Goal: Task Accomplishment & Management: Use online tool/utility

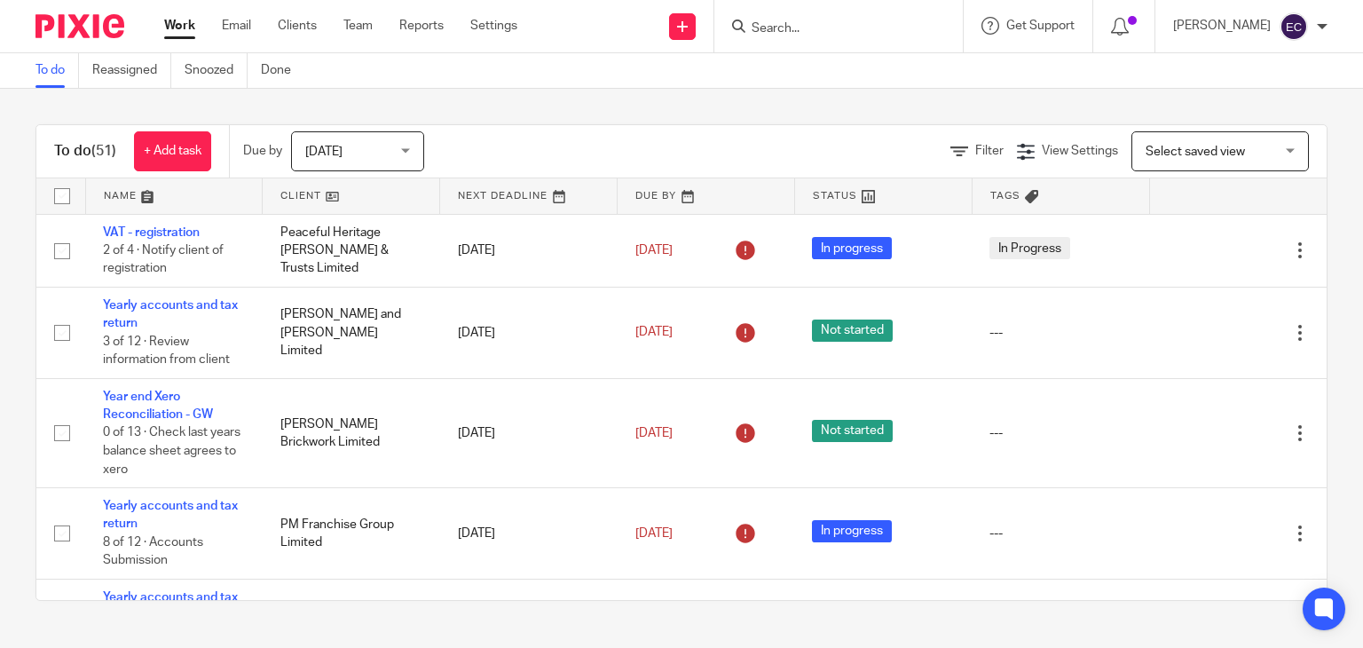
click at [782, 23] on input "Search" at bounding box center [830, 29] width 160 height 16
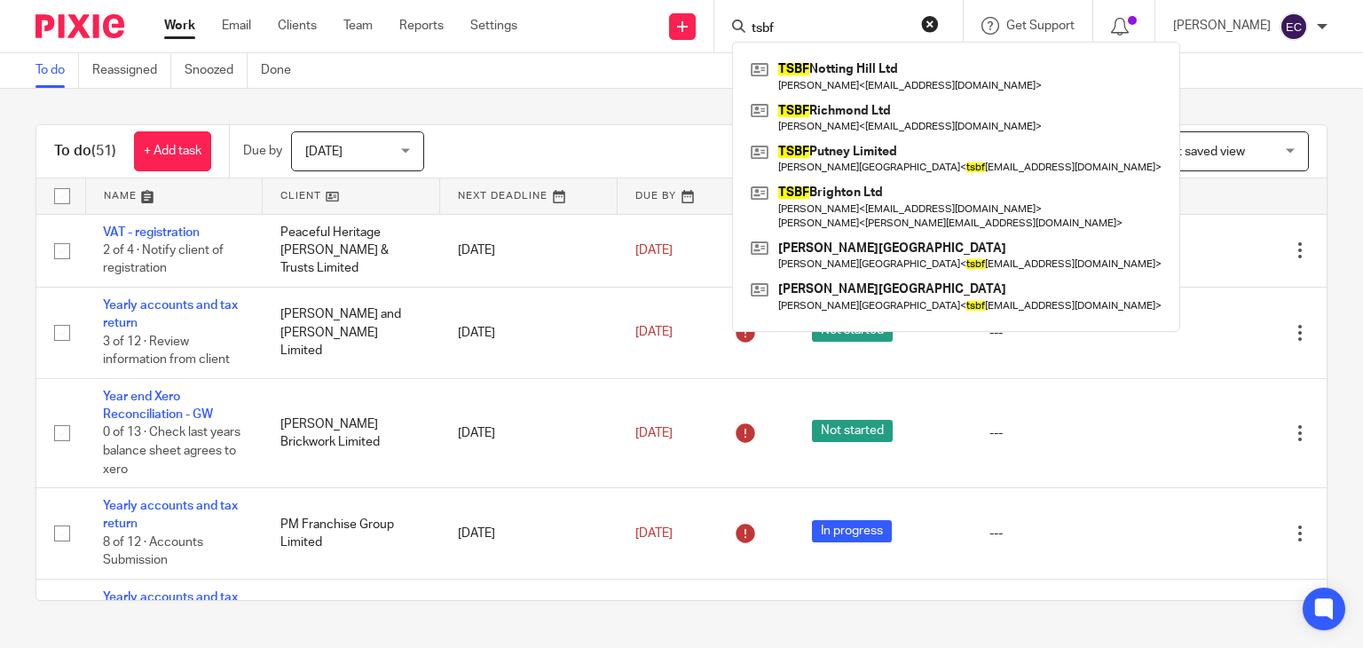
type input "tsbf"
click button "submit" at bounding box center [0, 0] width 0 height 0
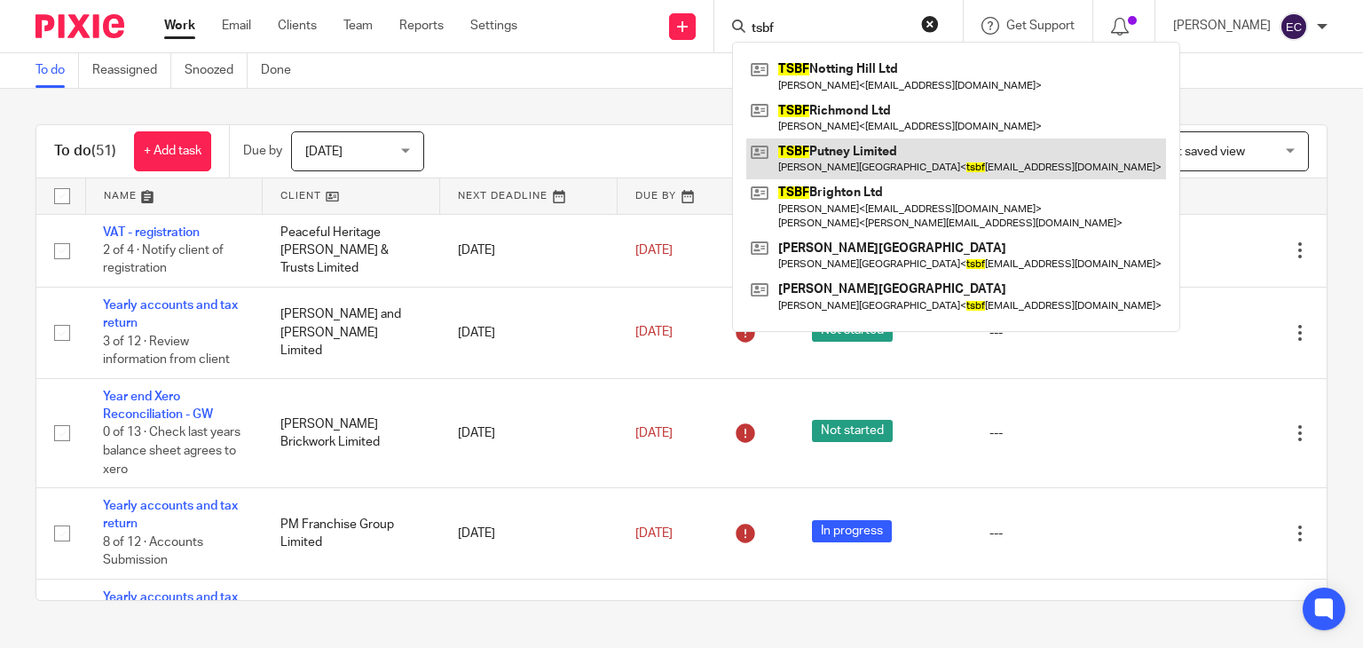
click at [898, 171] on link at bounding box center [957, 158] width 420 height 41
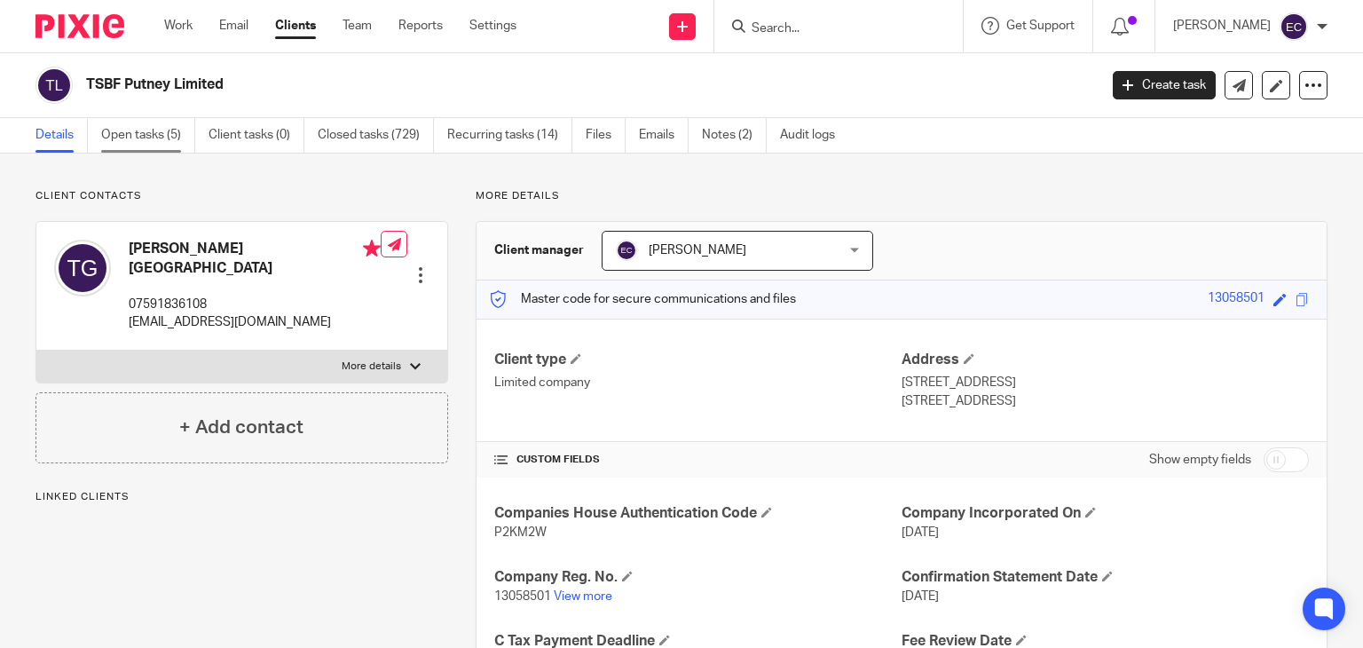
click at [171, 136] on link "Open tasks (5)" at bounding box center [148, 135] width 94 height 35
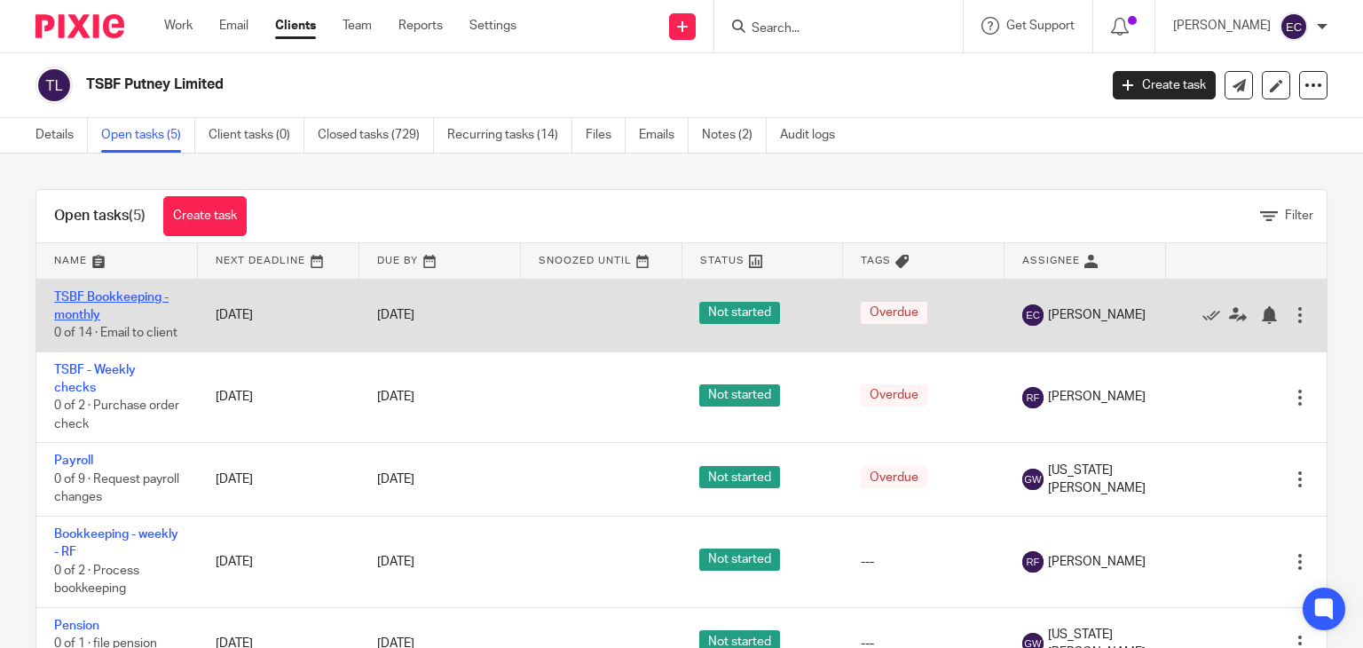
click at [121, 291] on link "TSBF Bookkeeping - monthly" at bounding box center [111, 306] width 115 height 30
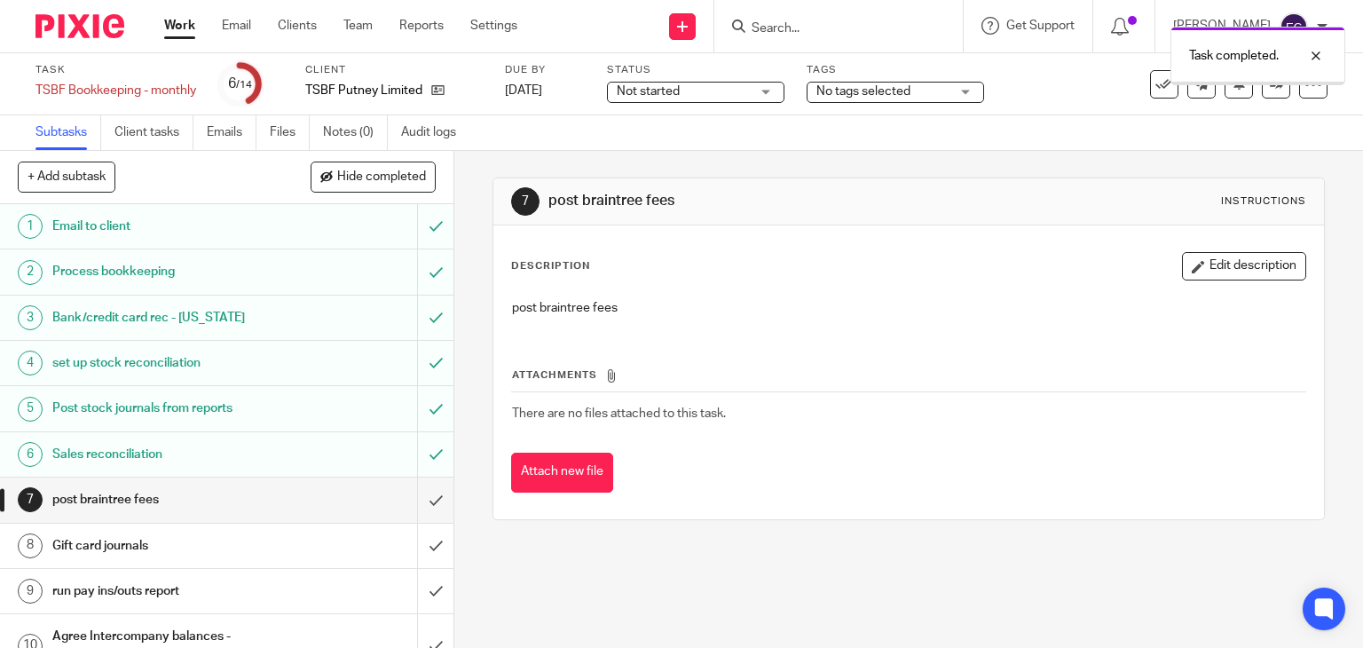
click at [408, 494] on input "submit" at bounding box center [227, 500] width 454 height 44
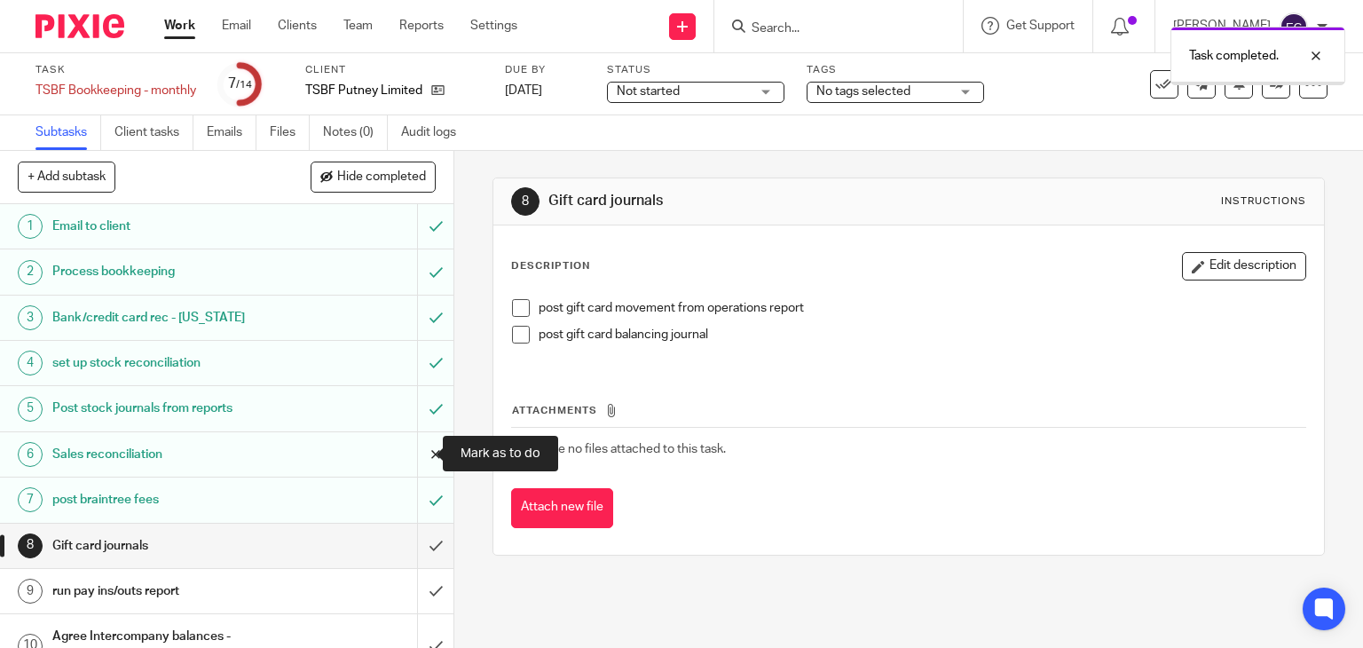
scroll to position [178, 0]
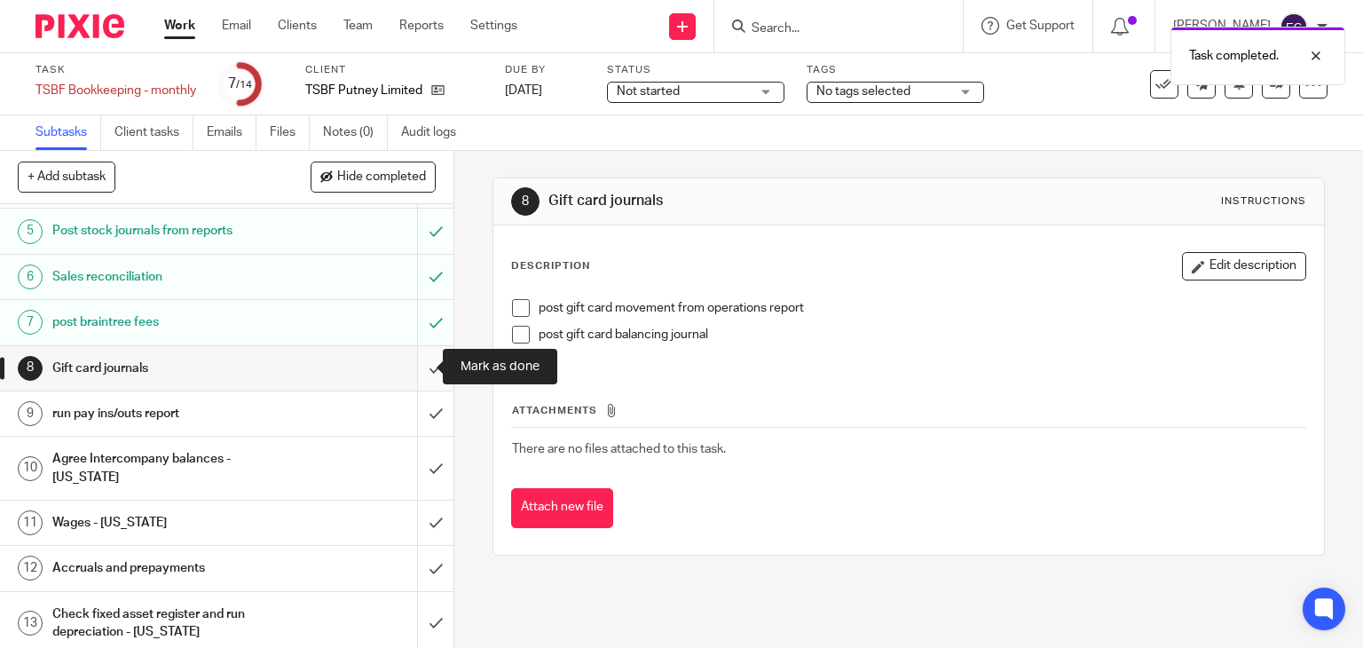
click at [409, 370] on input "submit" at bounding box center [227, 368] width 454 height 44
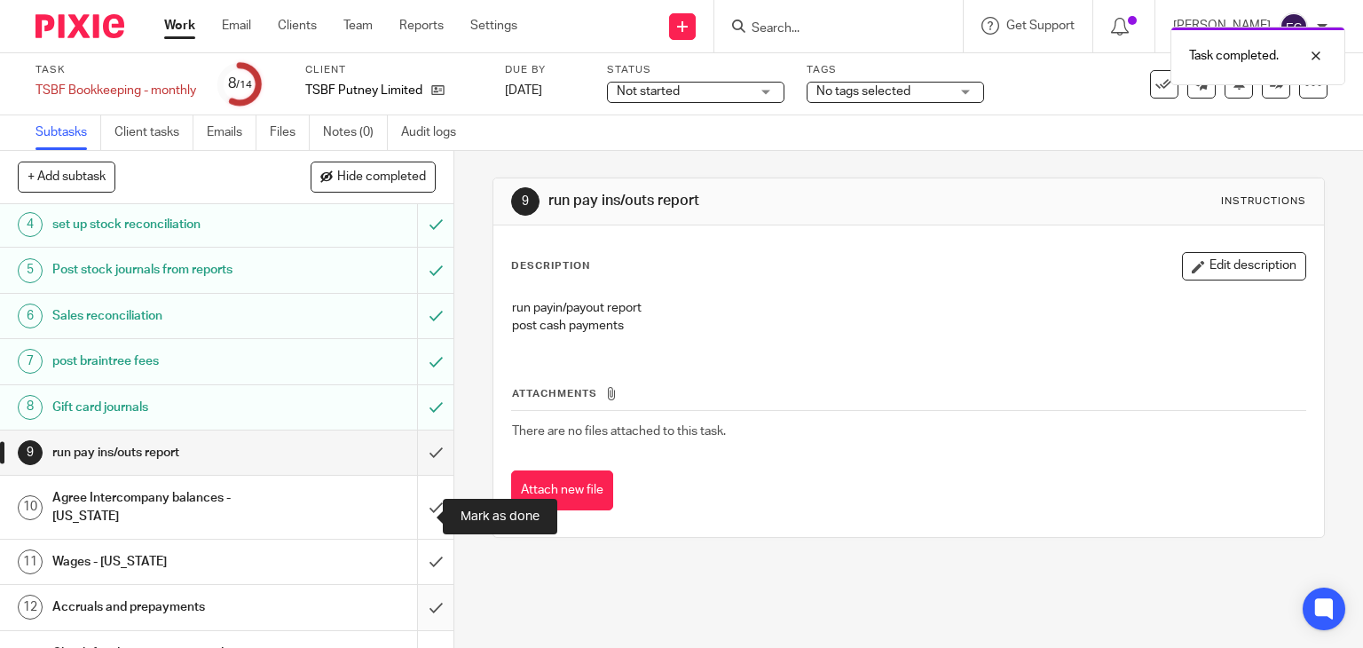
scroll to position [228, 0]
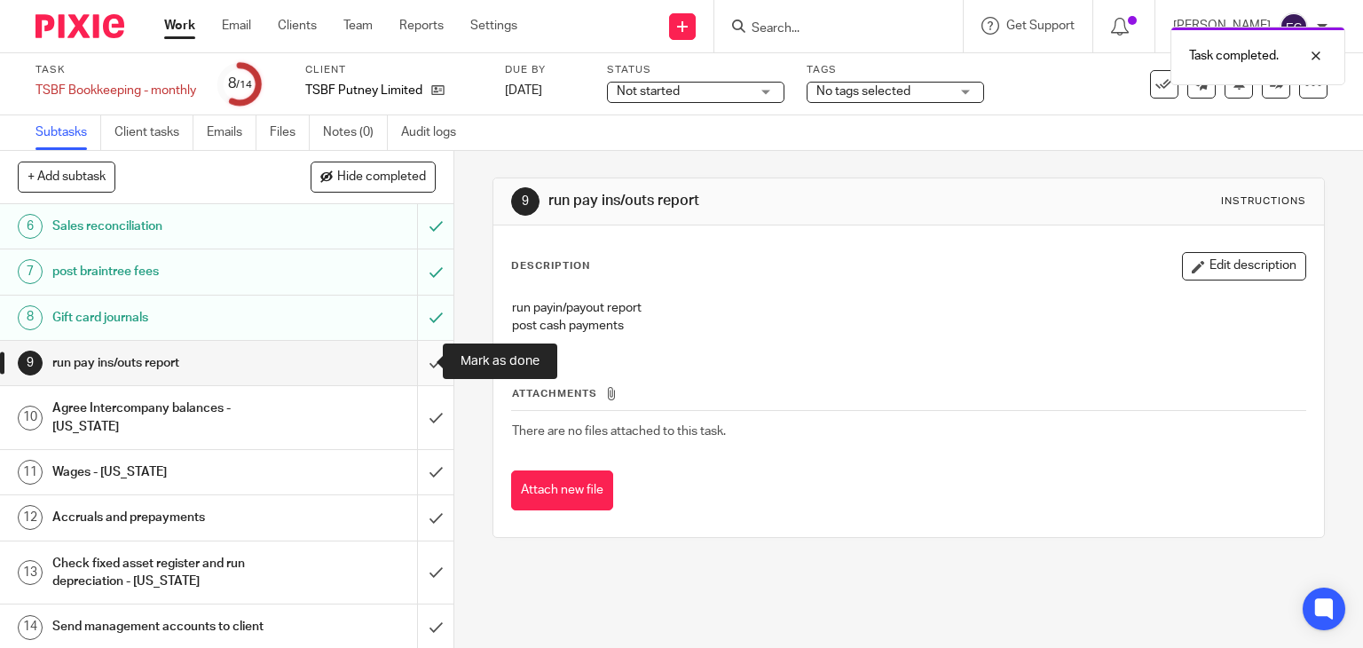
click at [408, 360] on input "submit" at bounding box center [227, 363] width 454 height 44
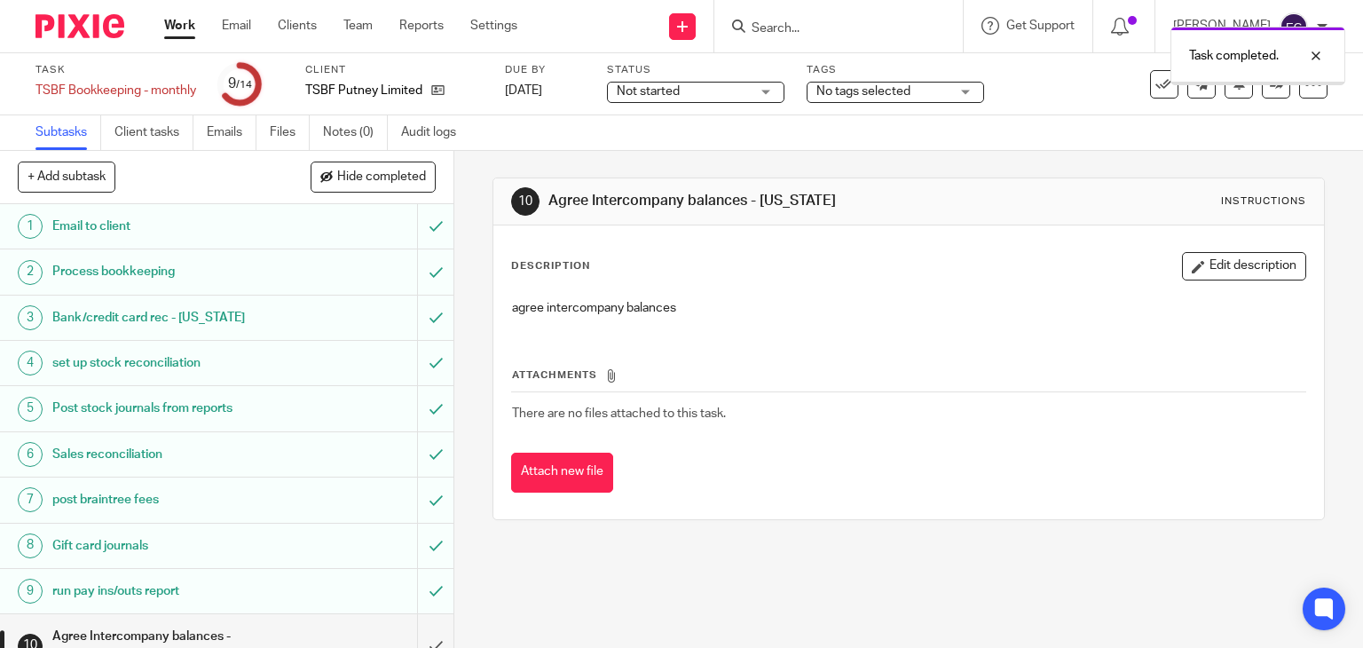
scroll to position [228, 0]
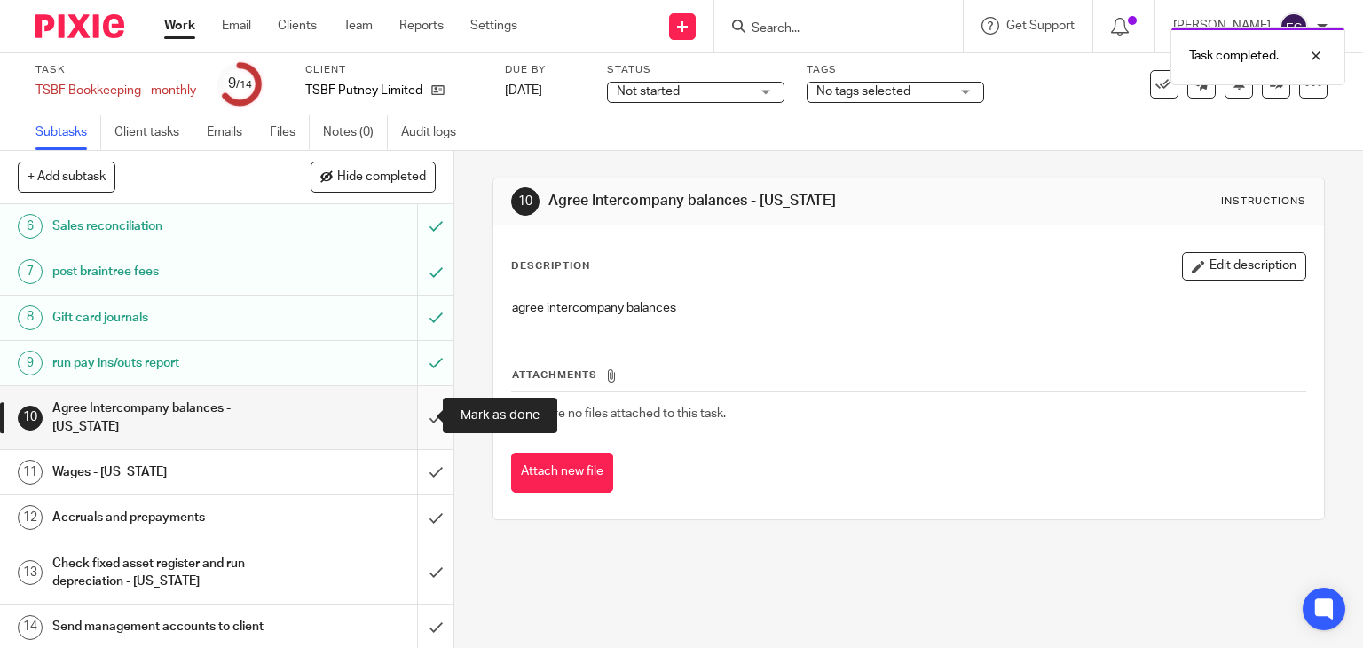
click at [417, 423] on input "submit" at bounding box center [227, 417] width 454 height 63
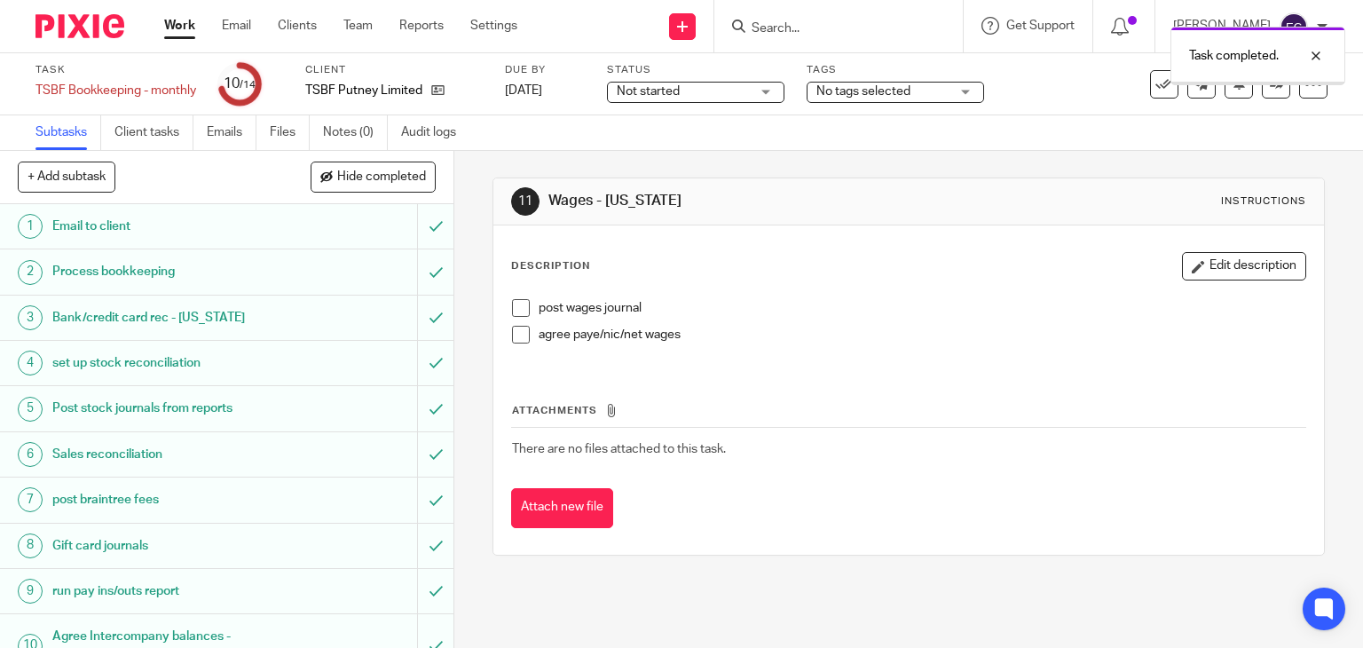
scroll to position [228, 0]
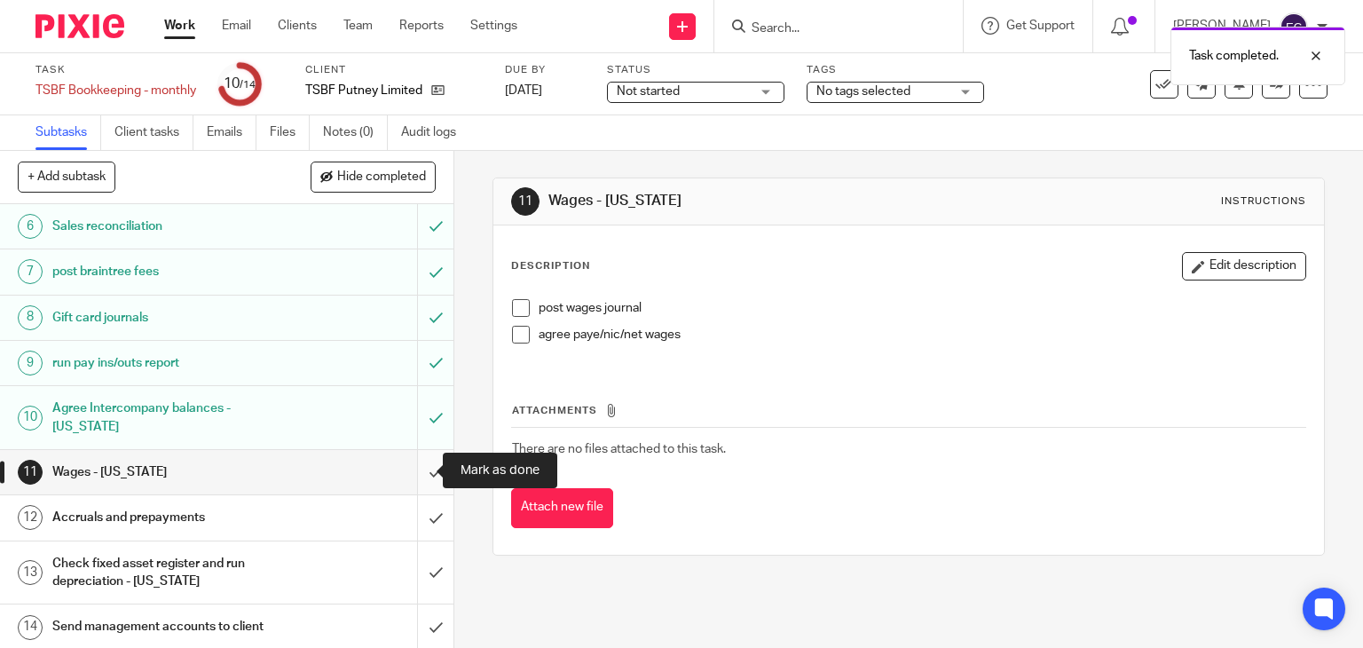
click at [428, 486] on input "submit" at bounding box center [227, 472] width 454 height 44
